Goal: Check status: Check status

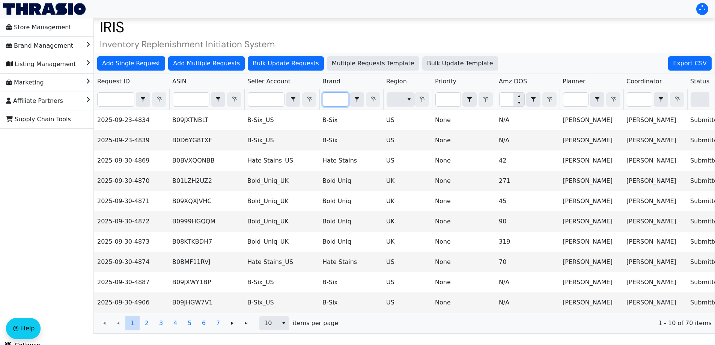
click at [335, 95] on input "Filter" at bounding box center [335, 100] width 25 height 14
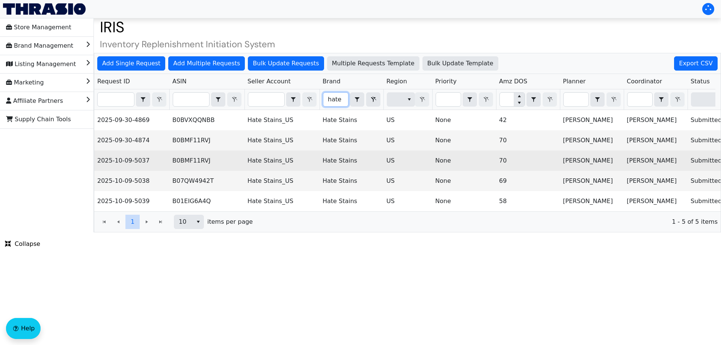
type input "hate"
click at [344, 154] on td "Hate Stains" at bounding box center [352, 161] width 64 height 20
click at [189, 161] on td "B0BMF11RVJ" at bounding box center [206, 161] width 75 height 20
copy td "B0BMF11RVJ"
